Goal: Transaction & Acquisition: Purchase product/service

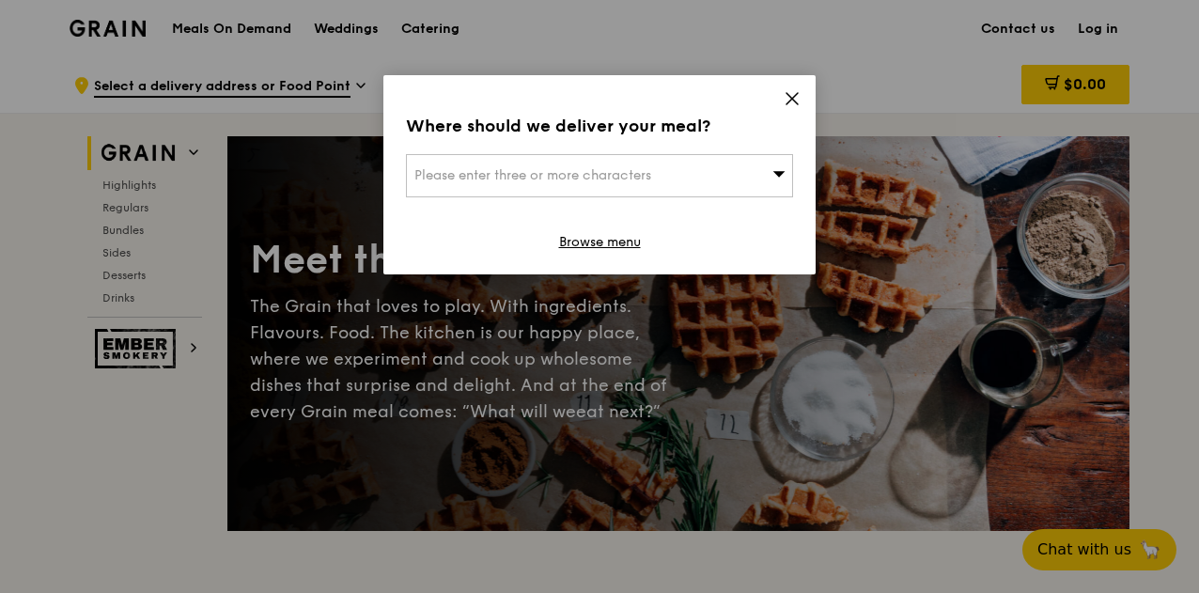
drag, startPoint x: 622, startPoint y: 240, endPoint x: 733, endPoint y: 232, distance: 111.1
click at [722, 237] on div "Where should we deliver your meal? Please enter three or more characters Browse…" at bounding box center [599, 174] width 432 height 199
click at [800, 97] on div "Where should we deliver your meal? Please enter three or more characters Browse…" at bounding box center [599, 174] width 432 height 199
click at [784, 101] on icon at bounding box center [792, 98] width 17 height 17
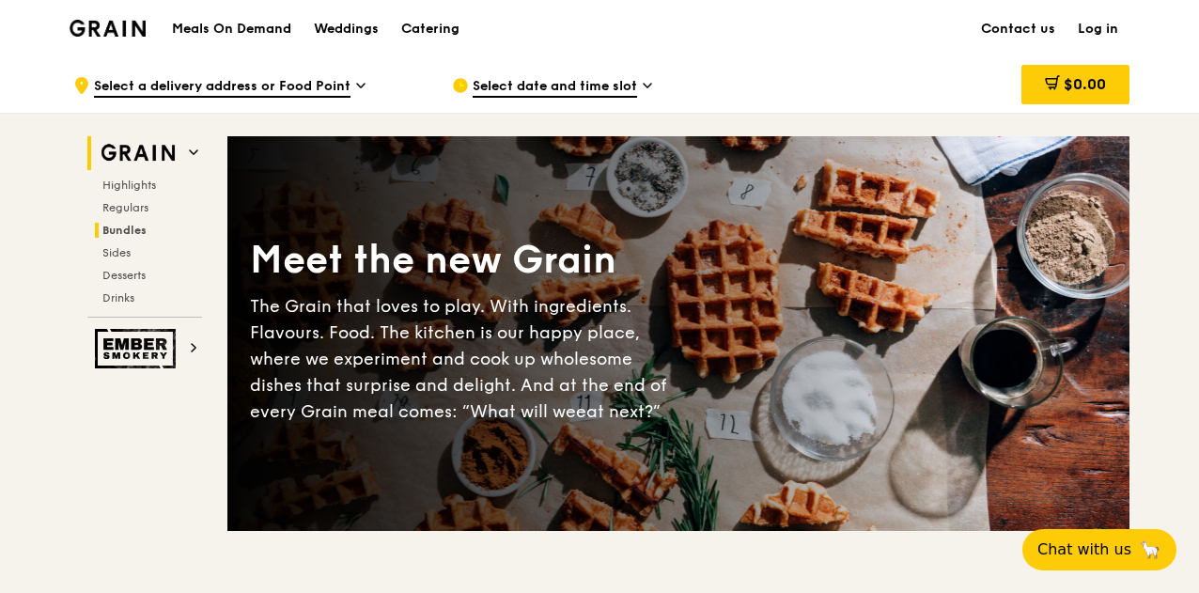
click at [122, 229] on span "Bundles" at bounding box center [124, 230] width 44 height 13
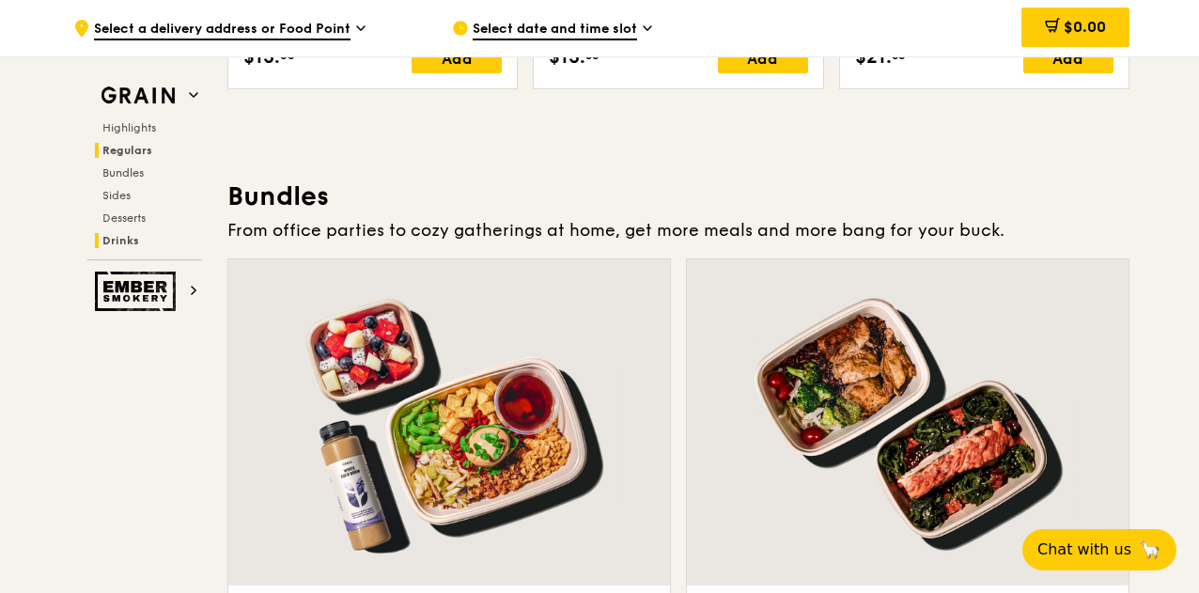
scroll to position [2691, 0]
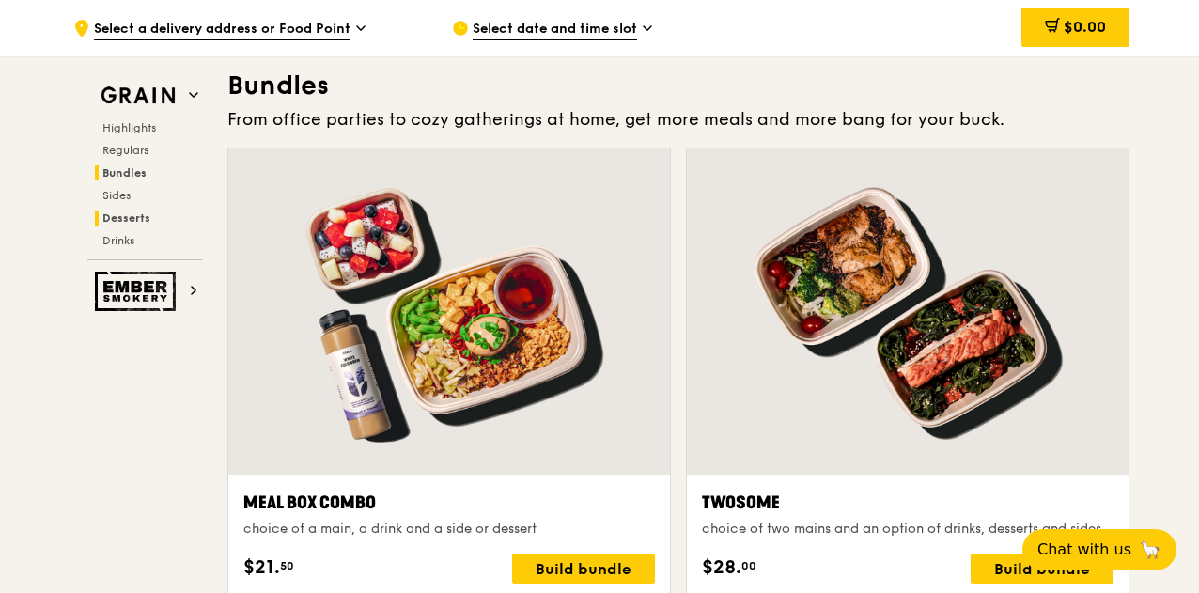
click at [126, 217] on span "Desserts" at bounding box center [126, 217] width 48 height 13
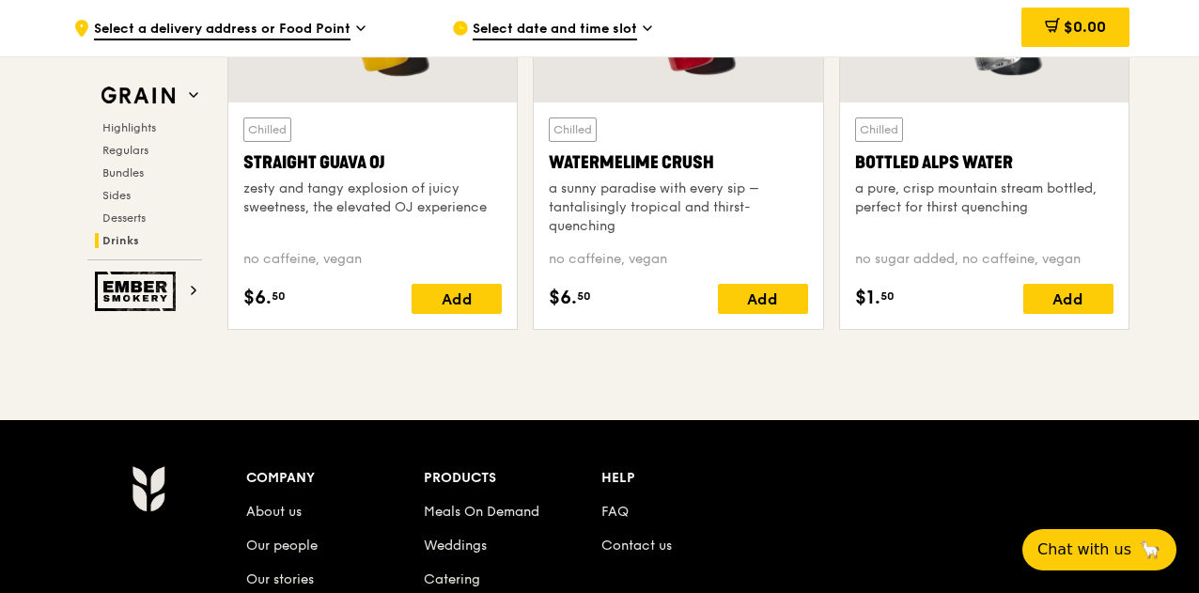
scroll to position [7771, 0]
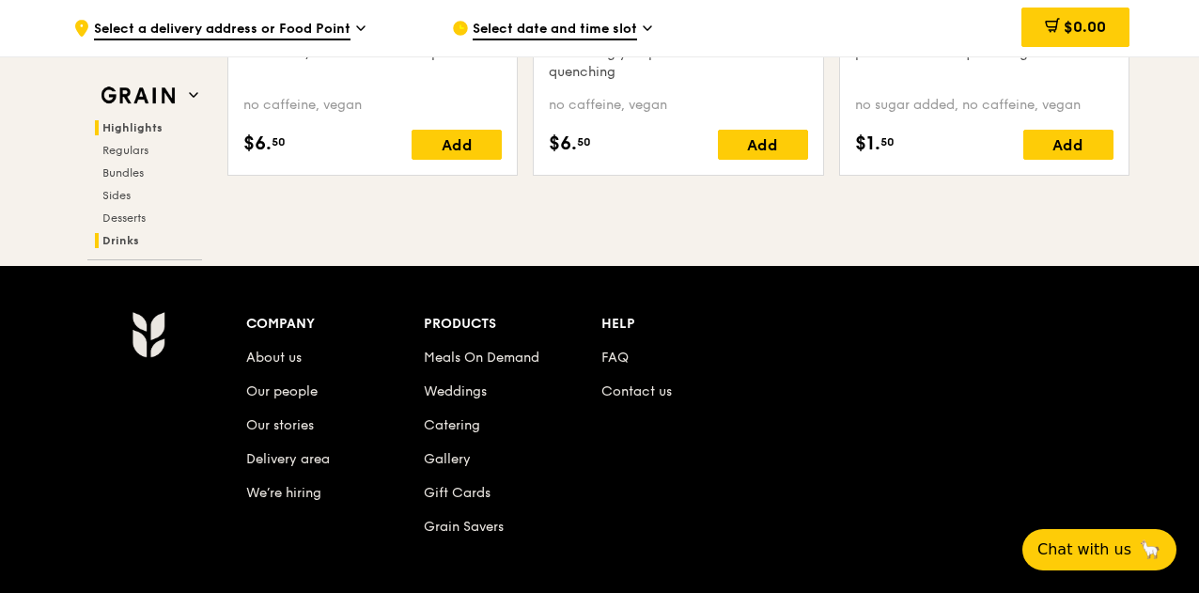
click at [132, 125] on span "Highlights" at bounding box center [132, 127] width 60 height 13
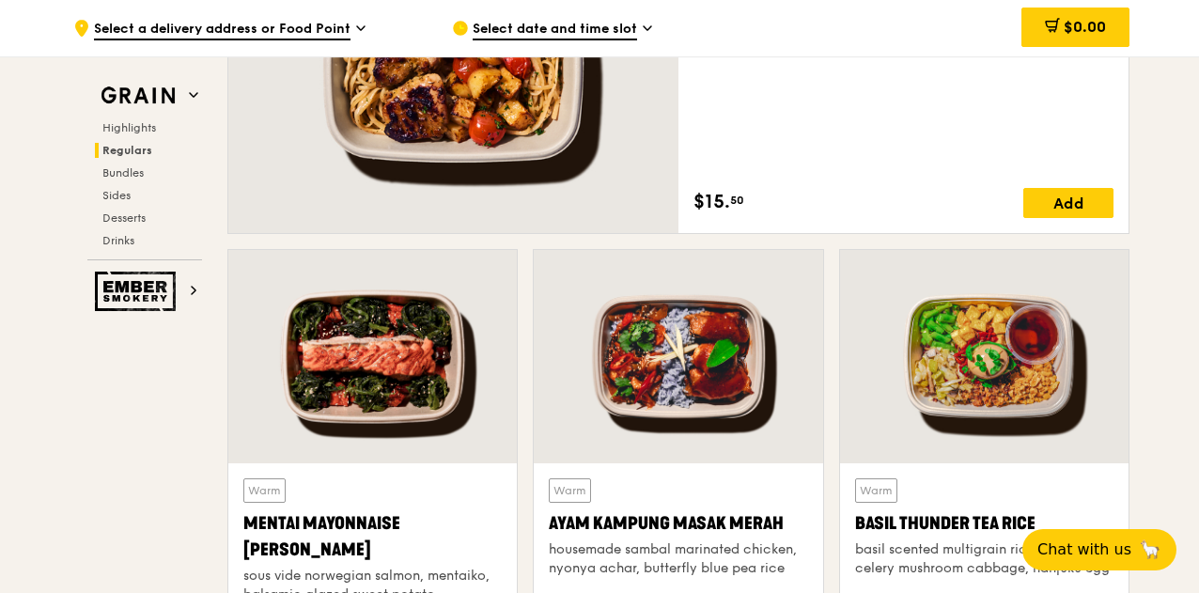
scroll to position [1563, 0]
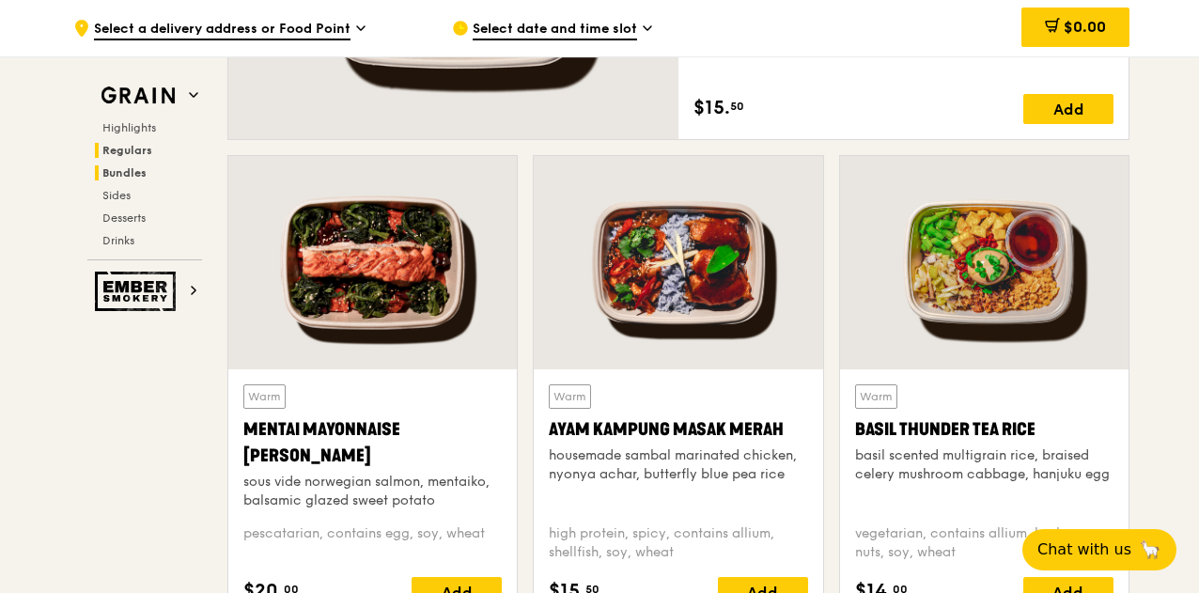
click at [129, 168] on span "Bundles" at bounding box center [124, 172] width 44 height 13
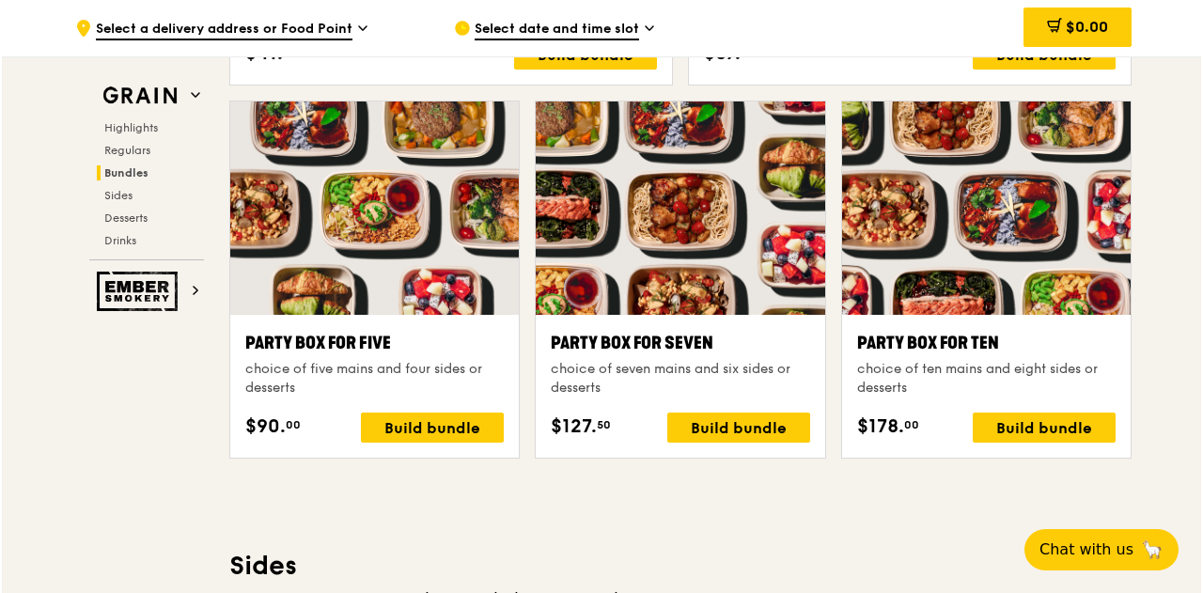
scroll to position [3716, 0]
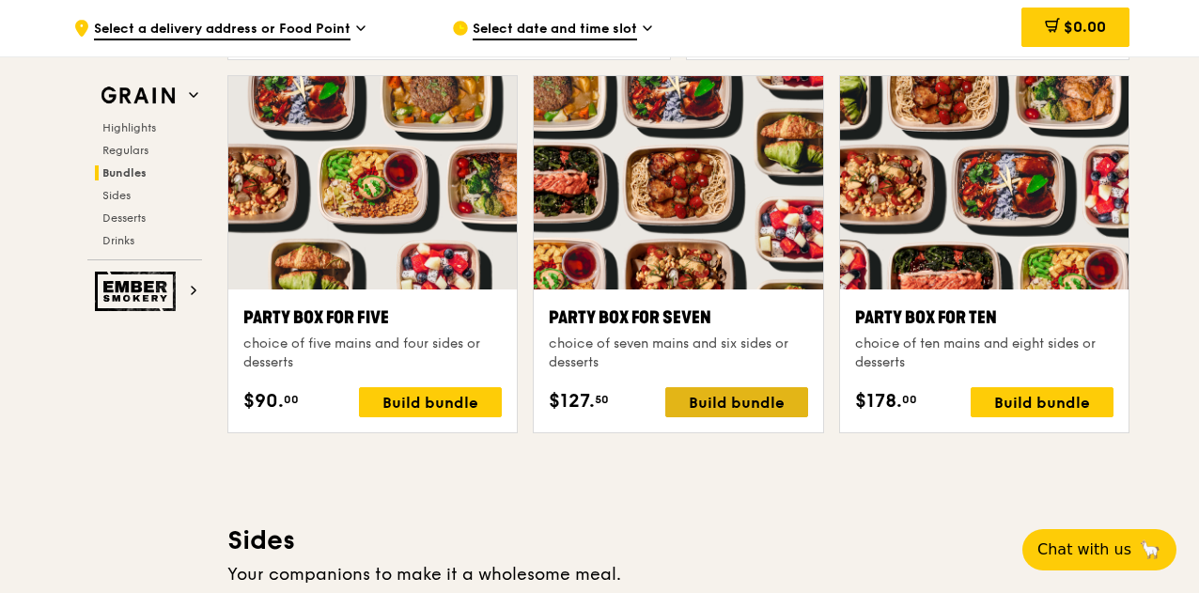
click at [722, 395] on div "Build bundle" at bounding box center [736, 402] width 143 height 30
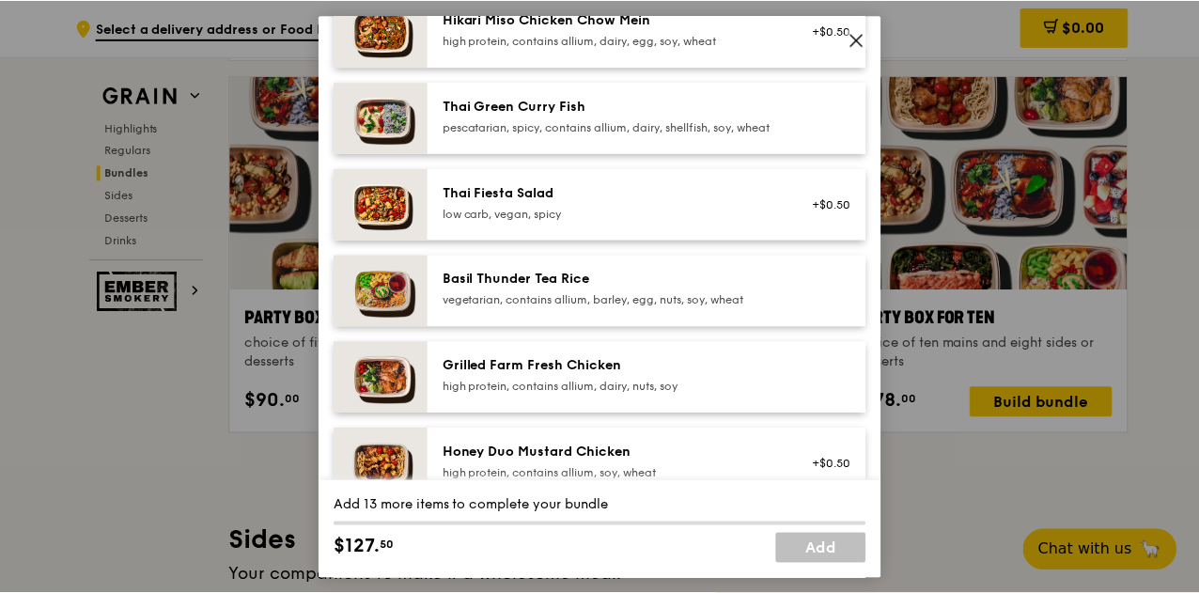
scroll to position [188, 0]
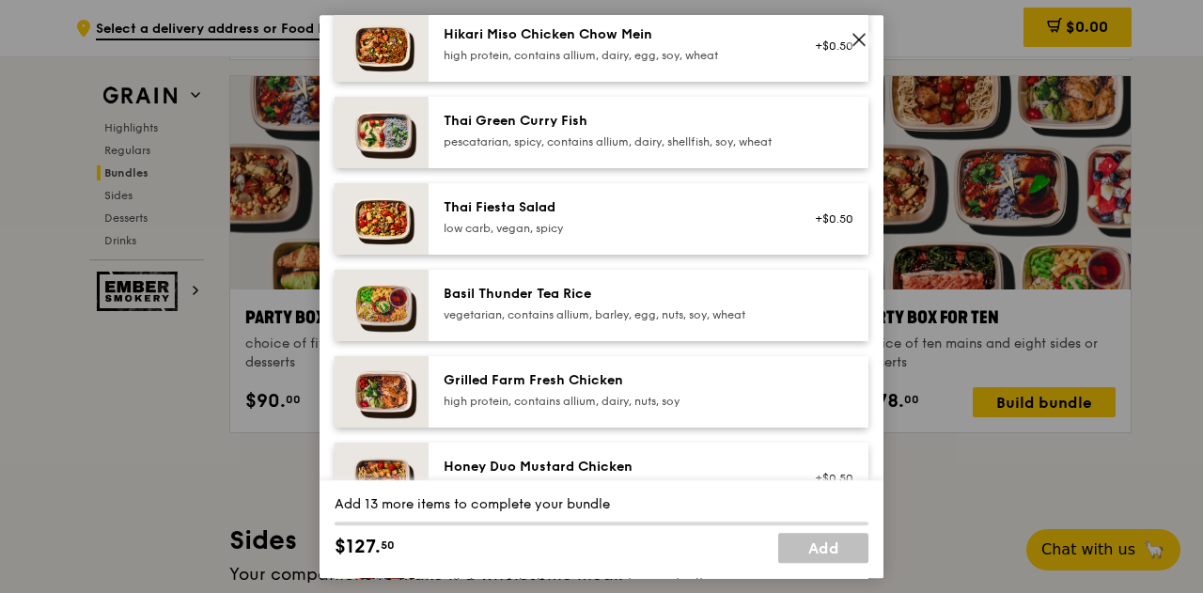
click at [852, 38] on icon at bounding box center [858, 39] width 17 height 17
